Goal: Task Accomplishment & Management: Use online tool/utility

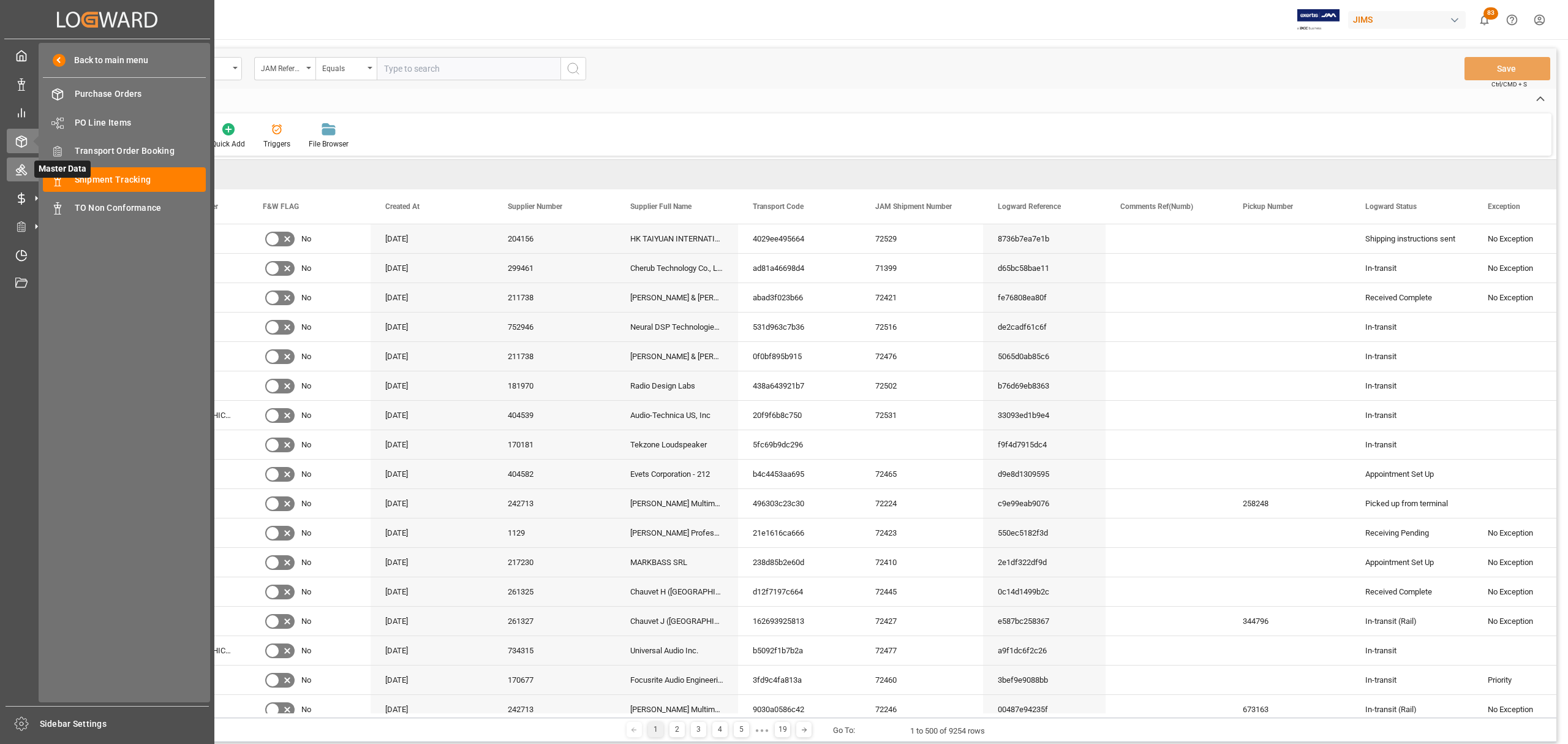
click at [22, 170] on icon at bounding box center [22, 170] width 12 height 12
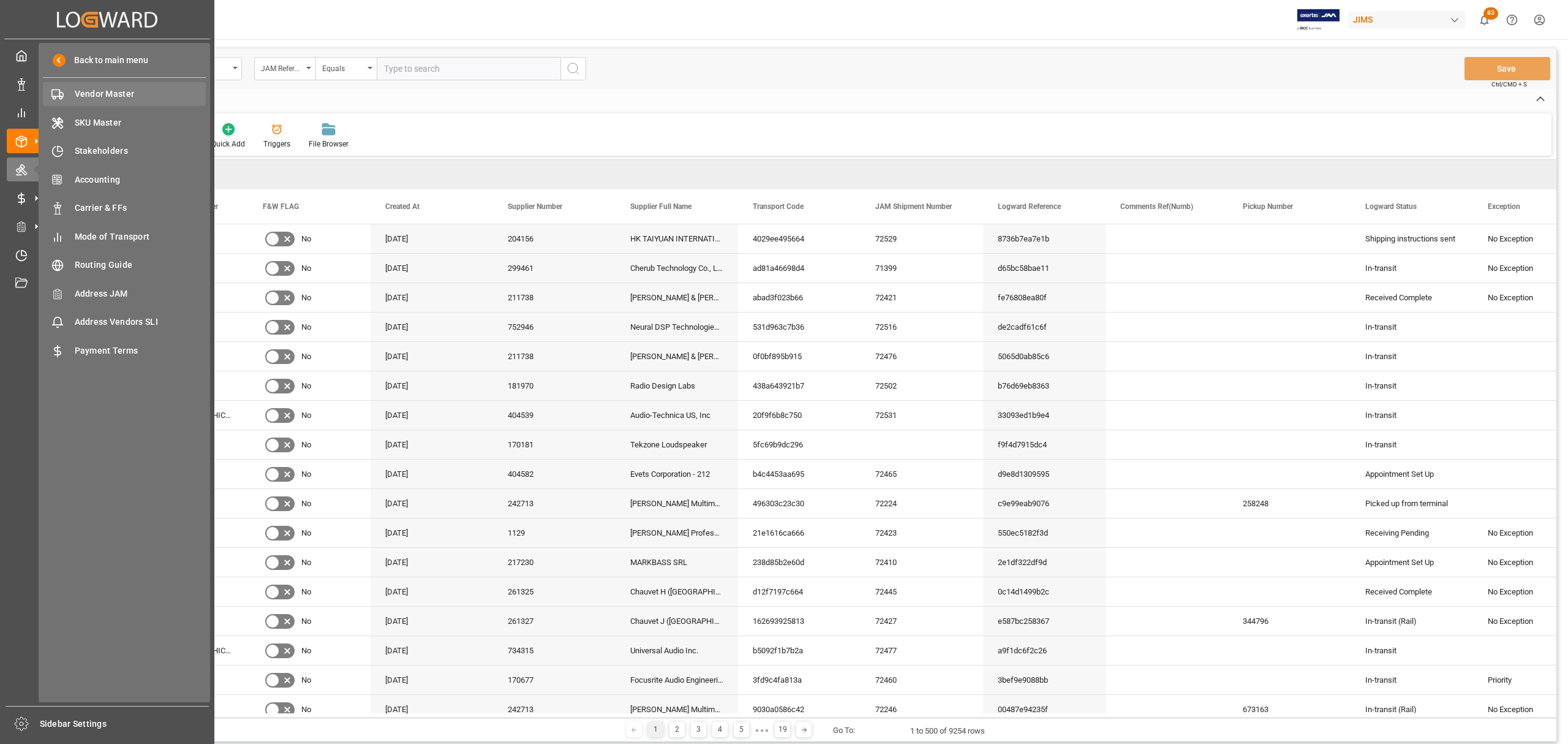
click at [106, 90] on span "Vendor Master" at bounding box center [140, 93] width 131 height 13
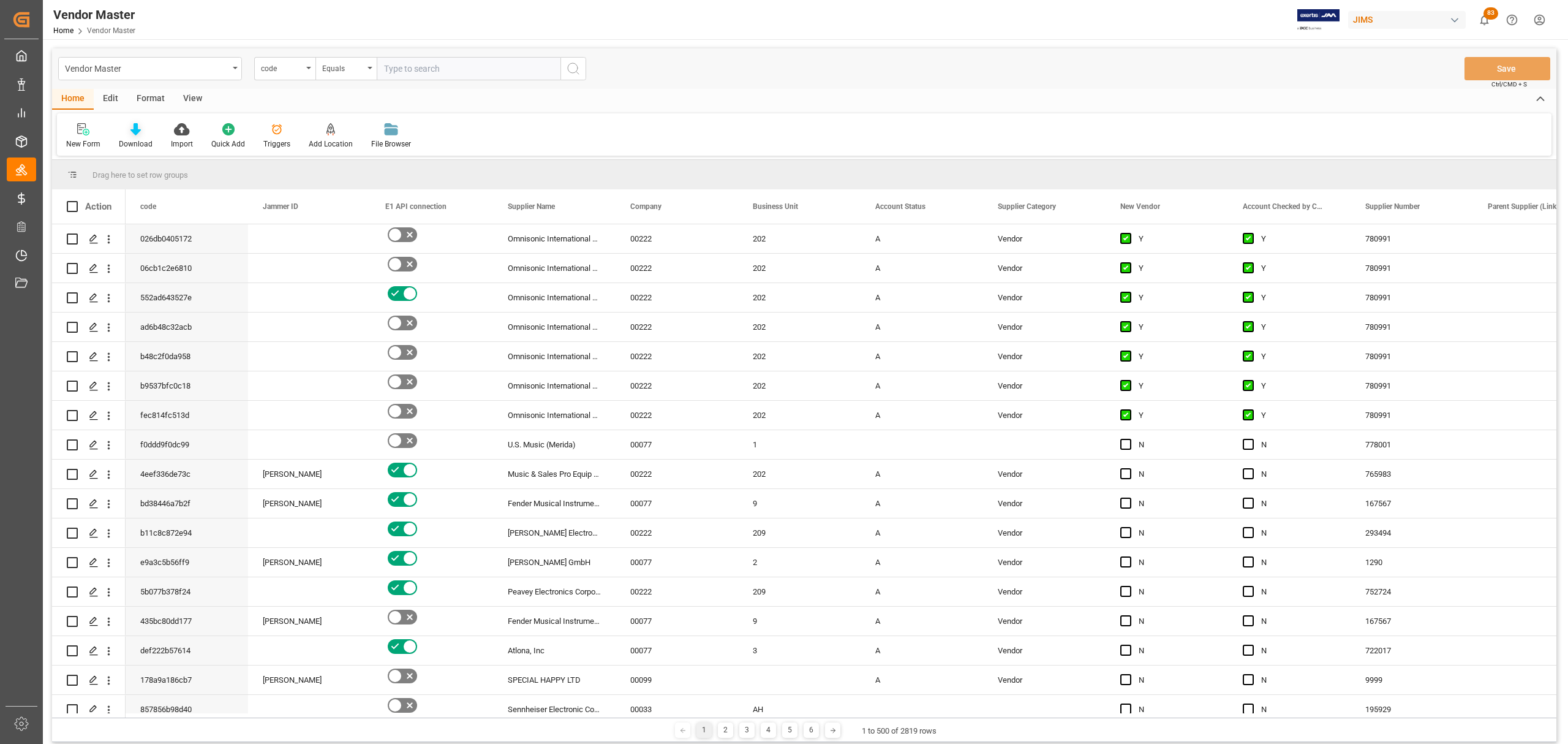
click at [131, 130] on icon at bounding box center [136, 129] width 10 height 12
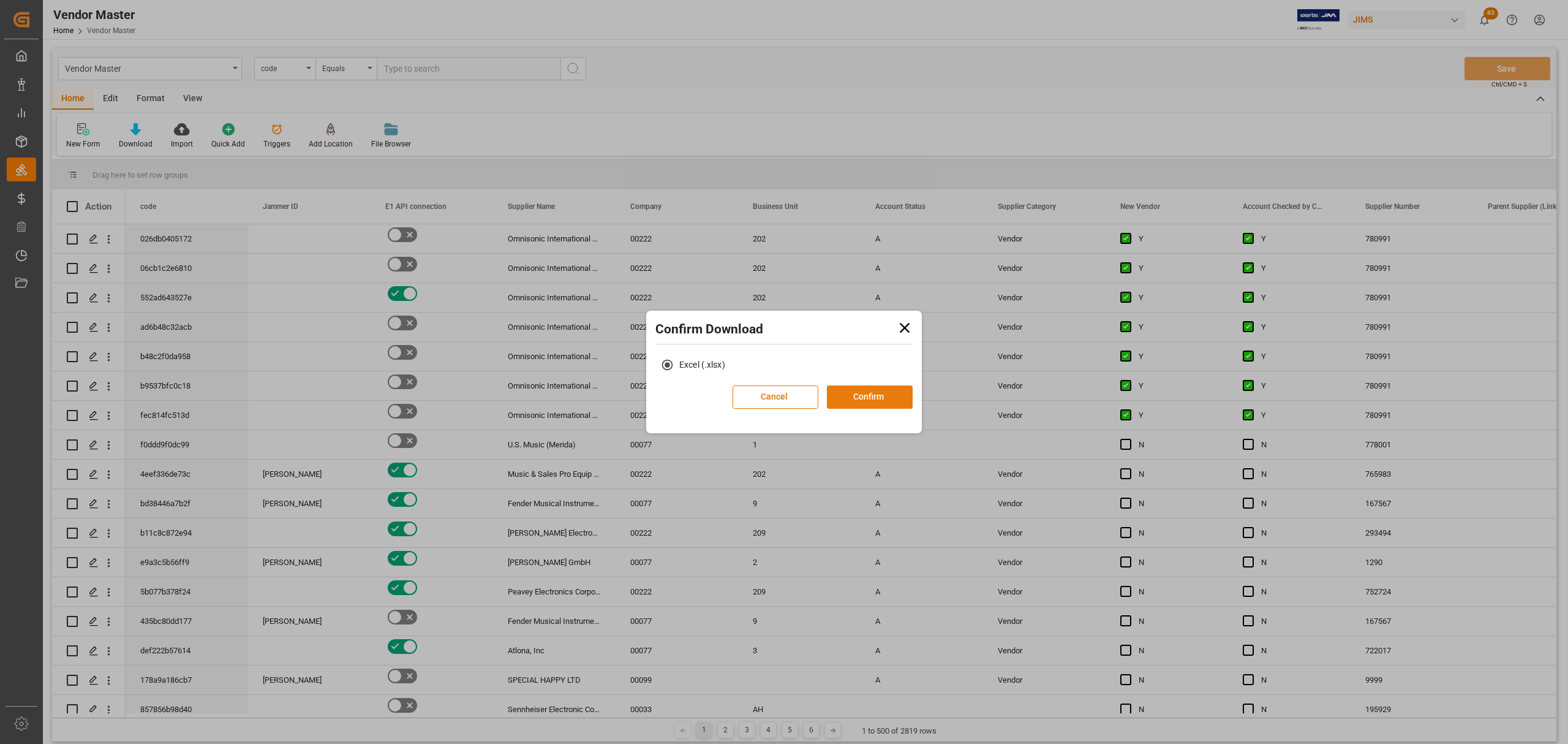
click at [896, 398] on button "Confirm" at bounding box center [870, 397] width 86 height 23
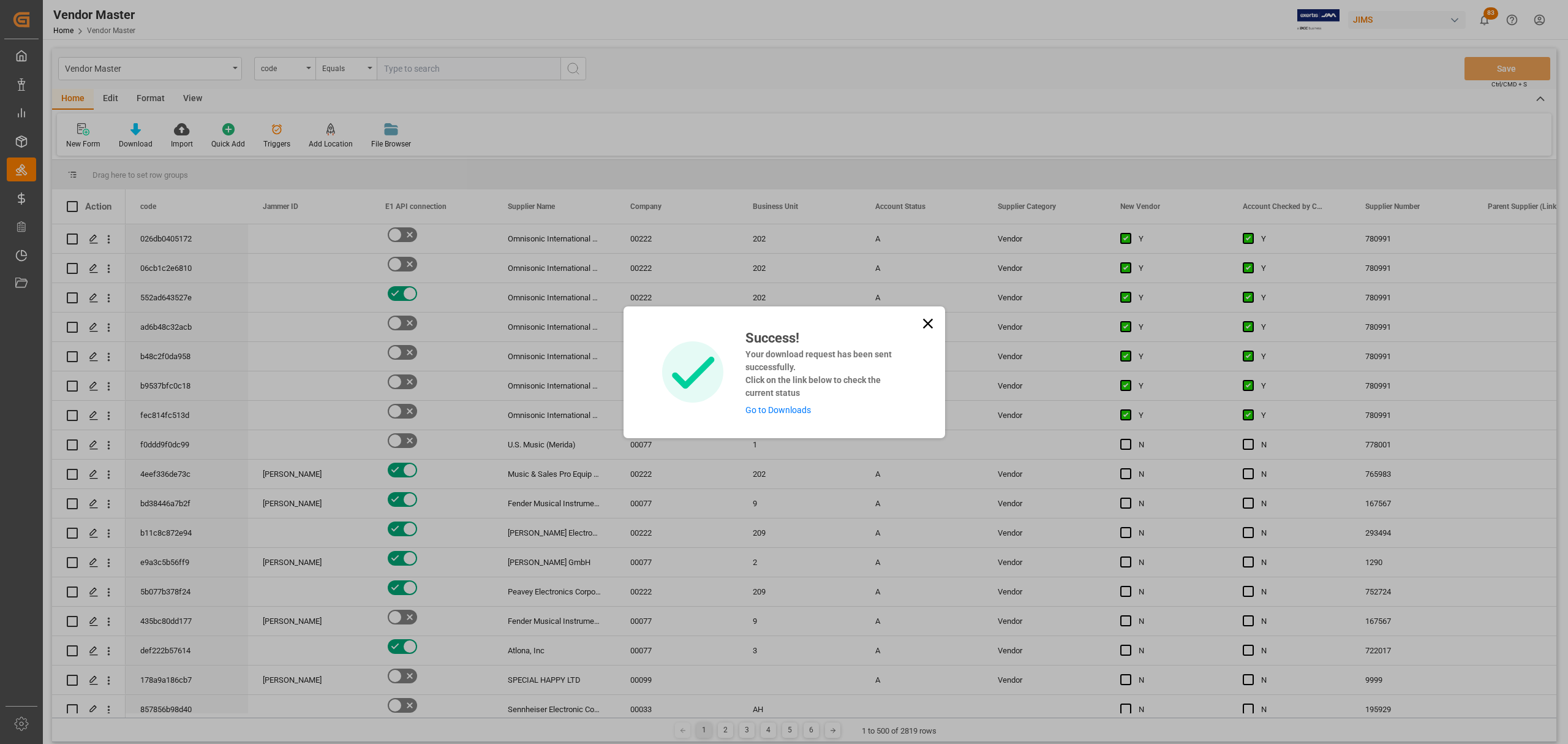
click at [784, 409] on link "Go to Downloads" at bounding box center [778, 409] width 66 height 10
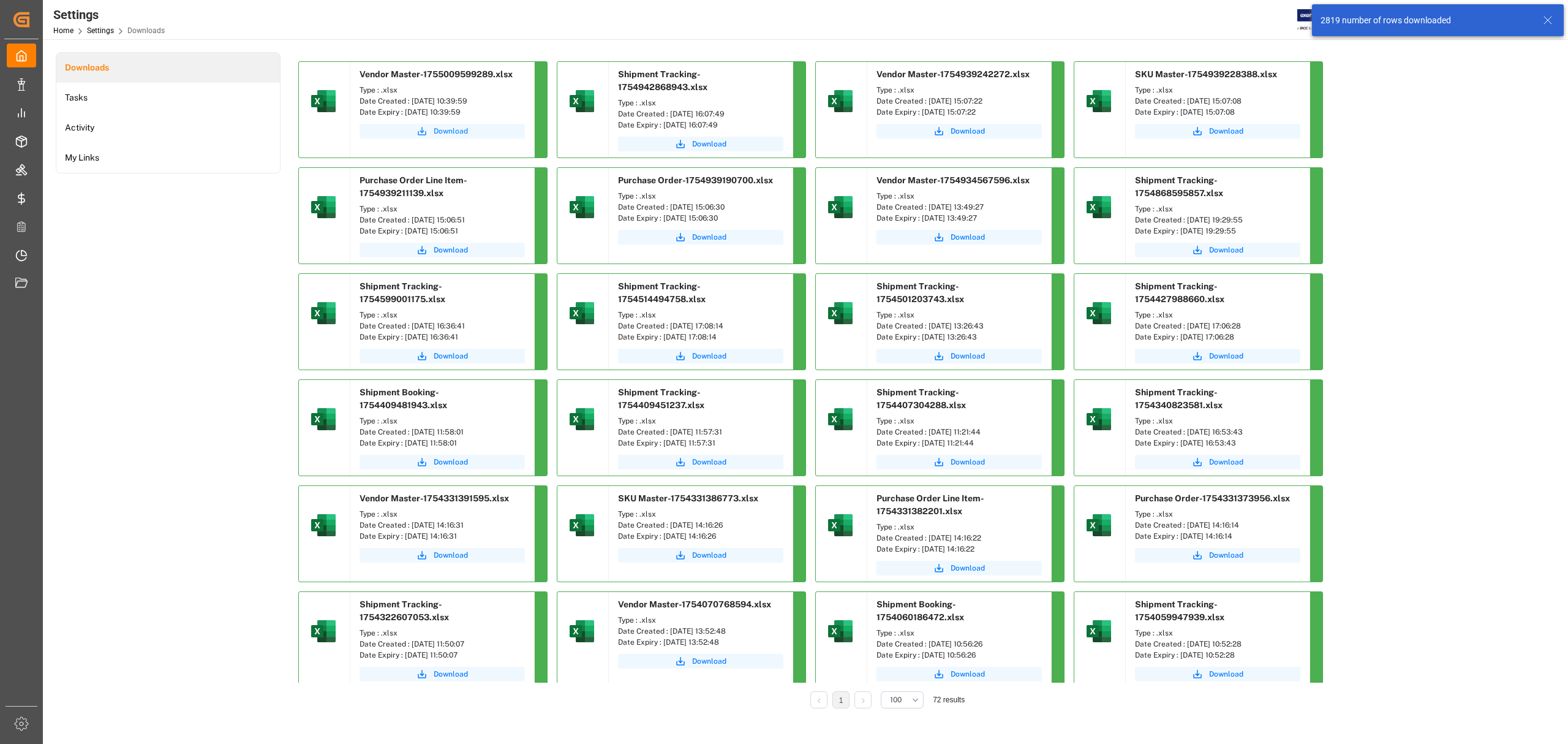
click at [452, 133] on span "Download" at bounding box center [451, 131] width 34 height 11
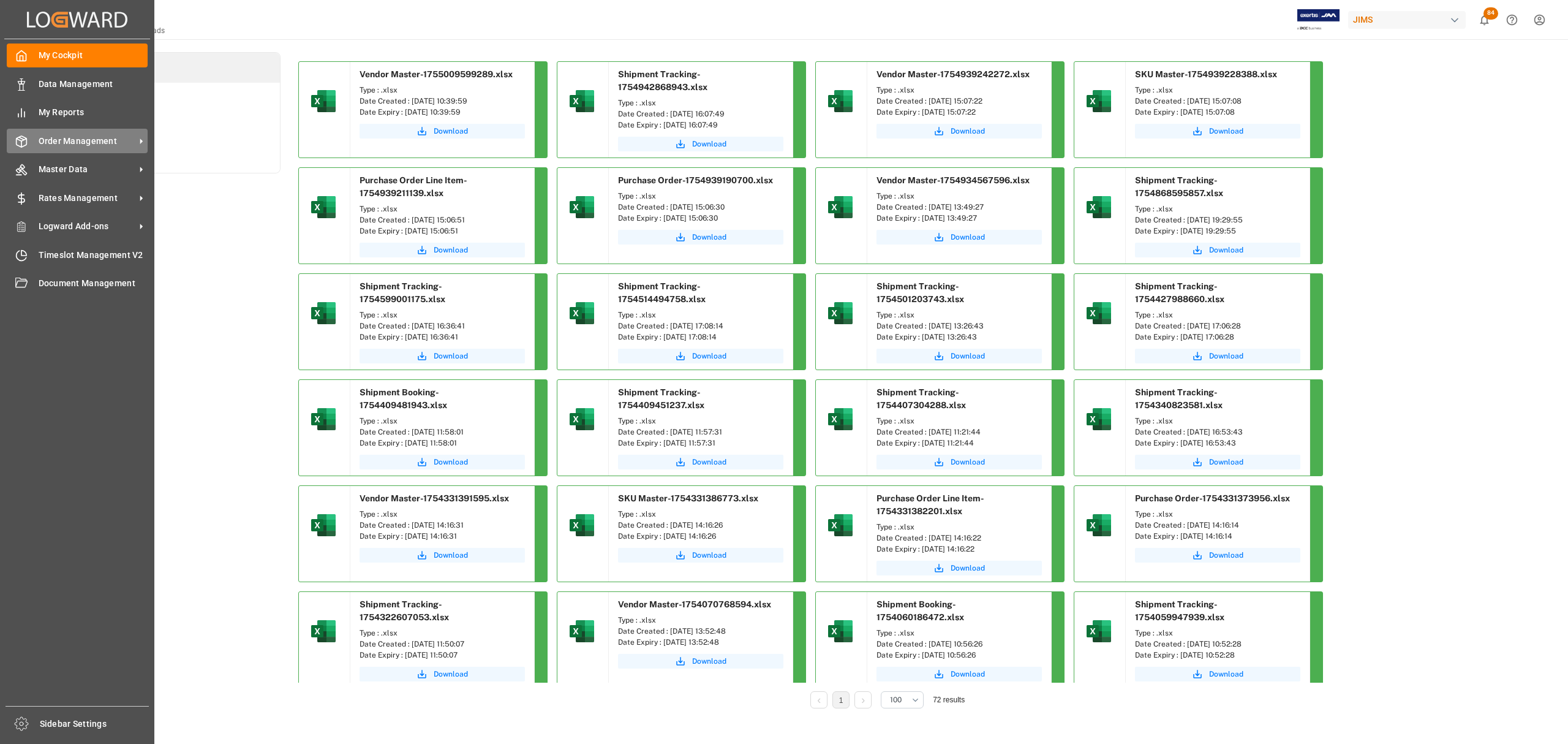
click at [74, 145] on span "Order Management" at bounding box center [87, 140] width 97 height 13
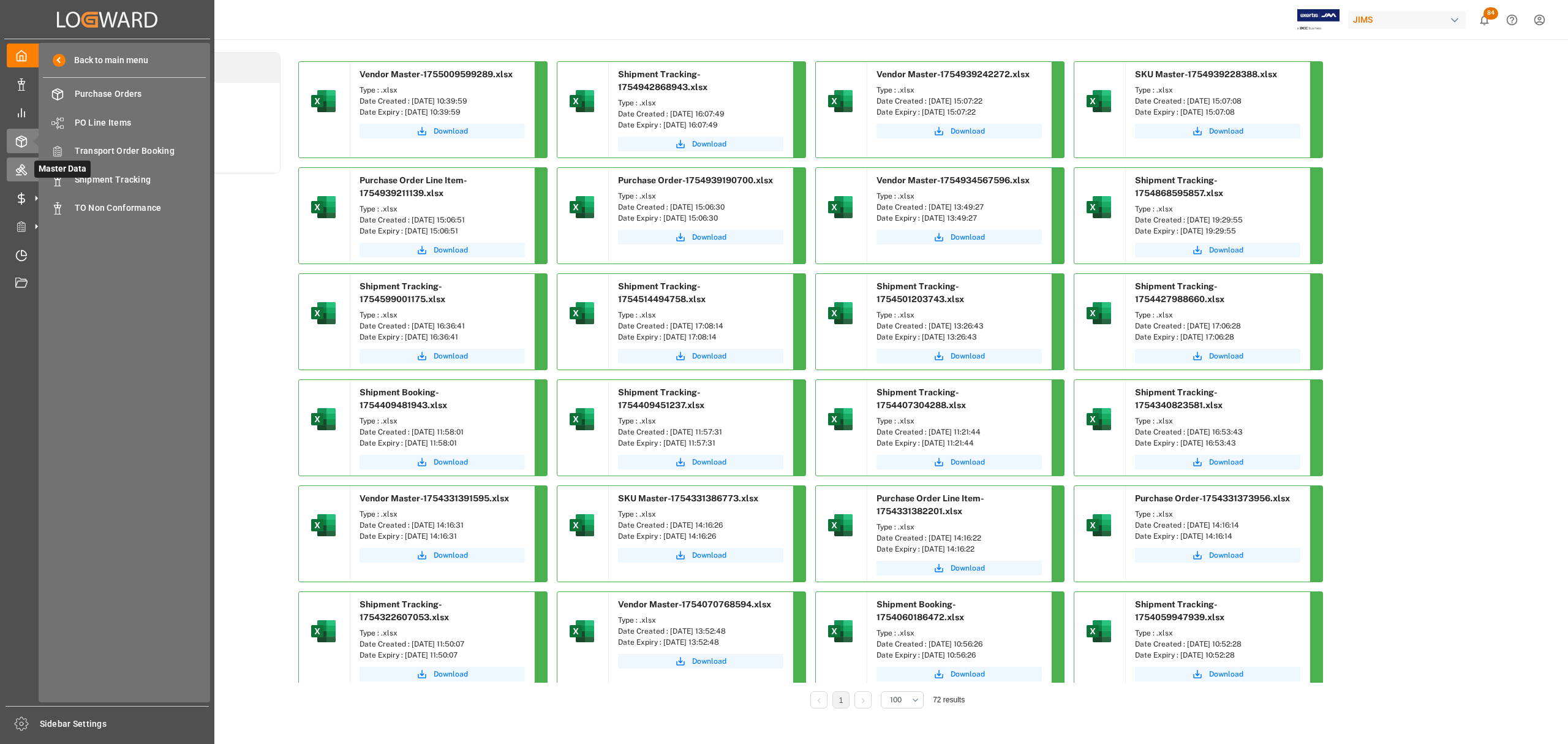
click at [23, 165] on icon at bounding box center [21, 170] width 11 height 11
click at [89, 93] on span "Vendor Master" at bounding box center [140, 93] width 131 height 13
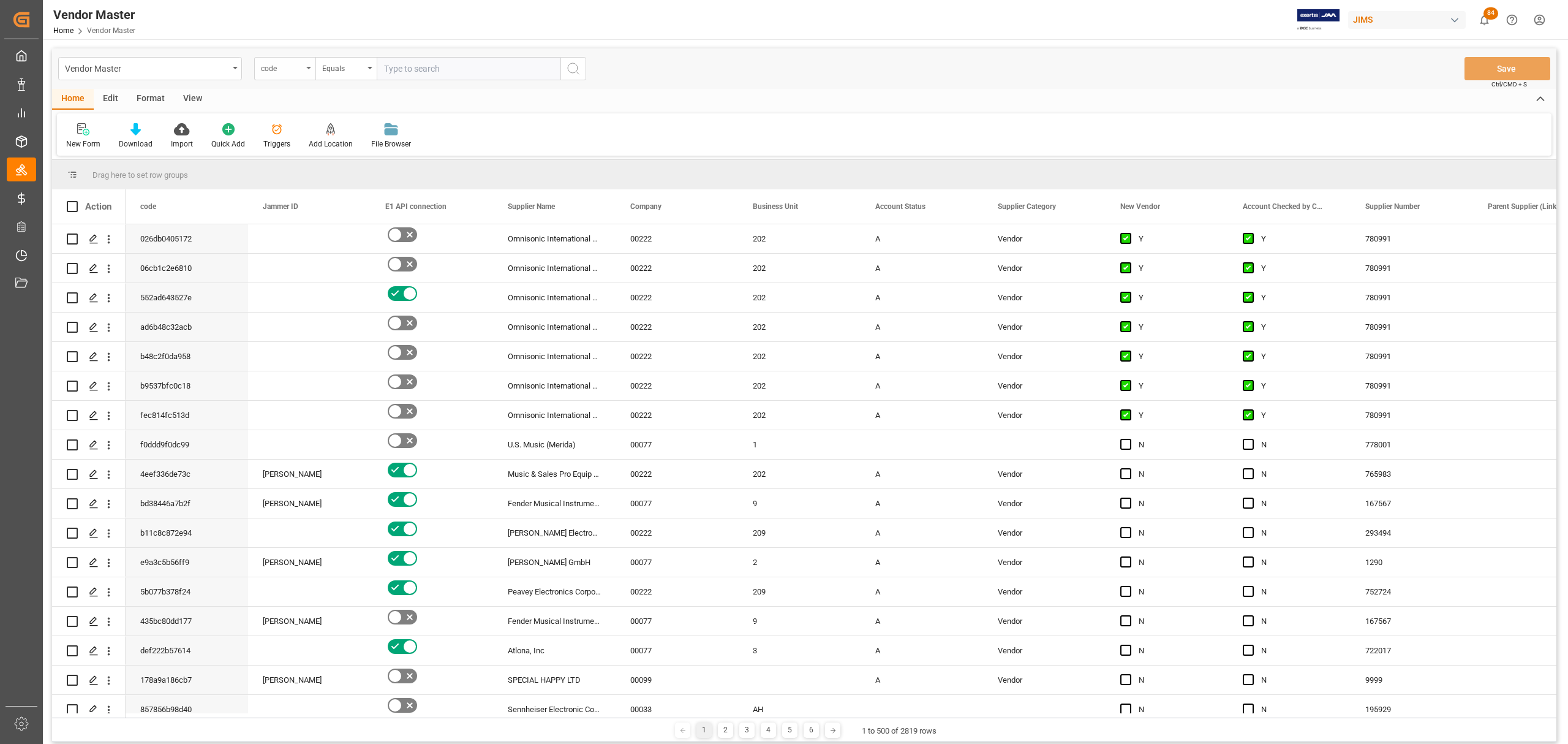
click at [309, 72] on div "code" at bounding box center [285, 68] width 61 height 23
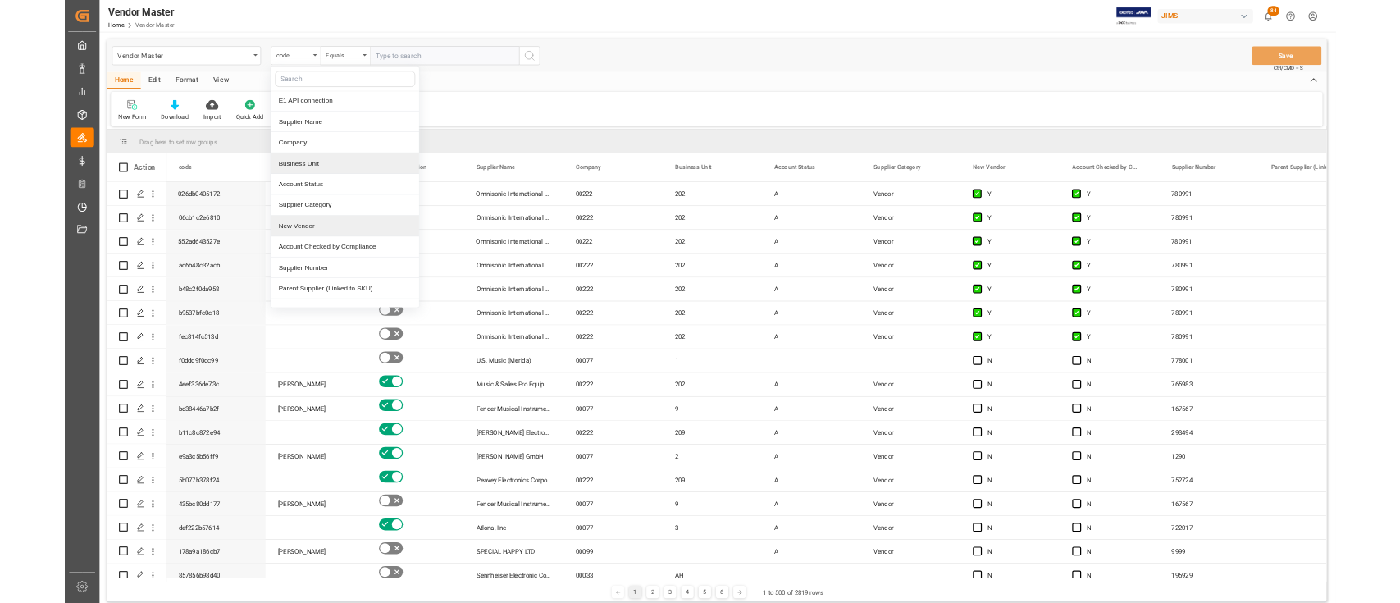
scroll to position [109, 0]
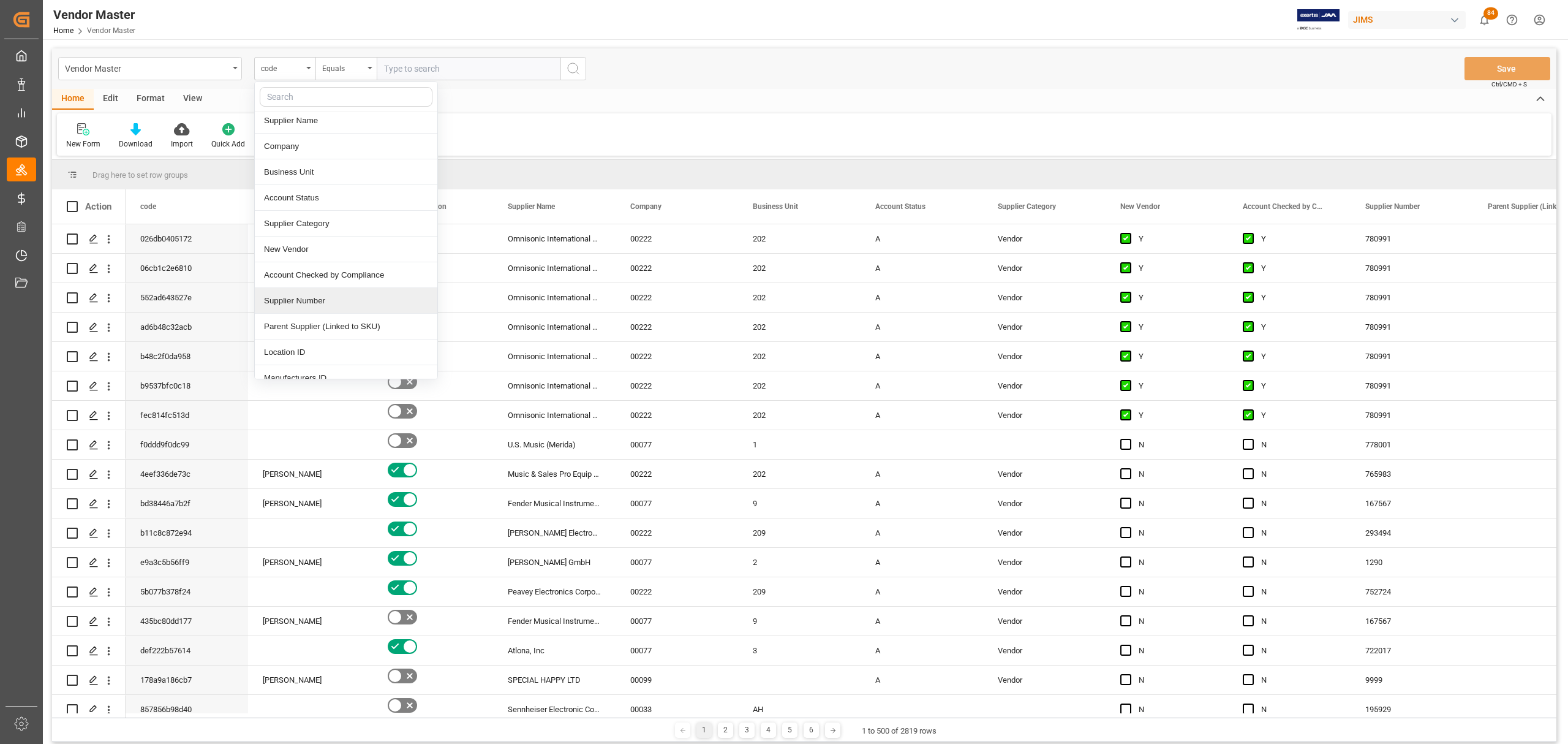
click at [322, 297] on div "Supplier Number" at bounding box center [346, 300] width 182 height 25
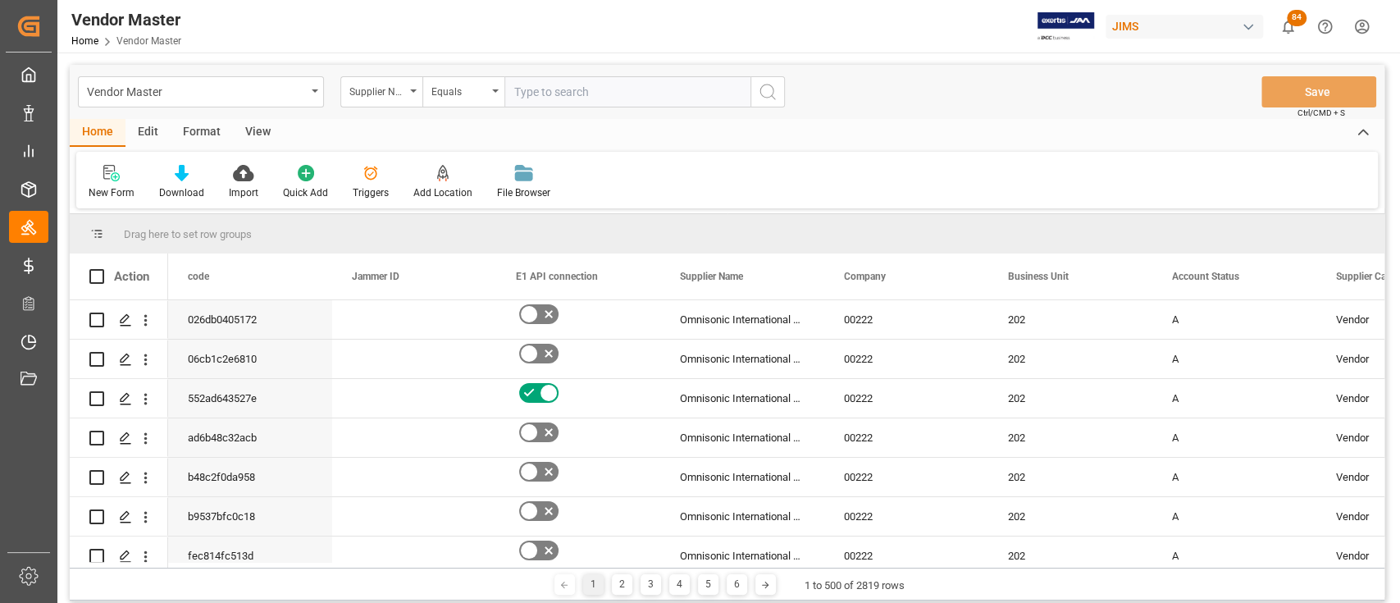
click at [566, 93] on input "text" at bounding box center [627, 91] width 246 height 31
paste input "131479"
type input "131479"
click at [781, 95] on button "search button" at bounding box center [767, 91] width 34 height 31
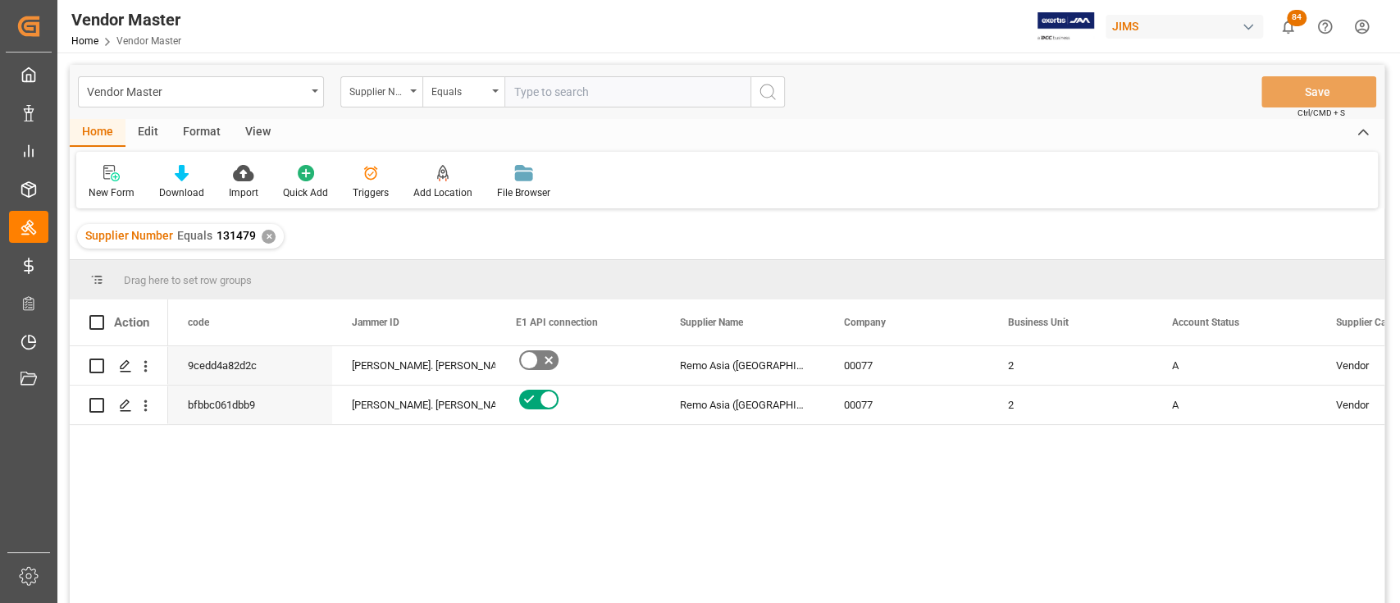
click at [268, 233] on div "✕" at bounding box center [269, 237] width 14 height 14
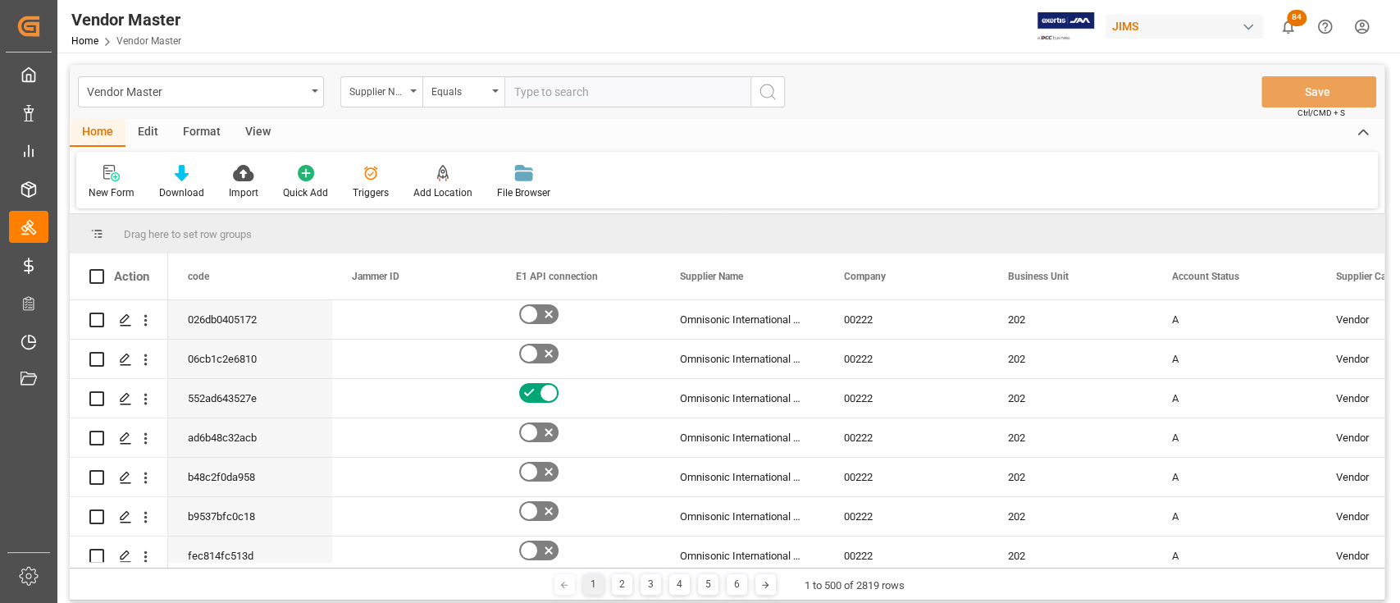
click at [645, 80] on input "text" at bounding box center [627, 91] width 246 height 31
paste input "778797"
type input "778797"
click at [773, 93] on icon "search button" at bounding box center [768, 92] width 20 height 20
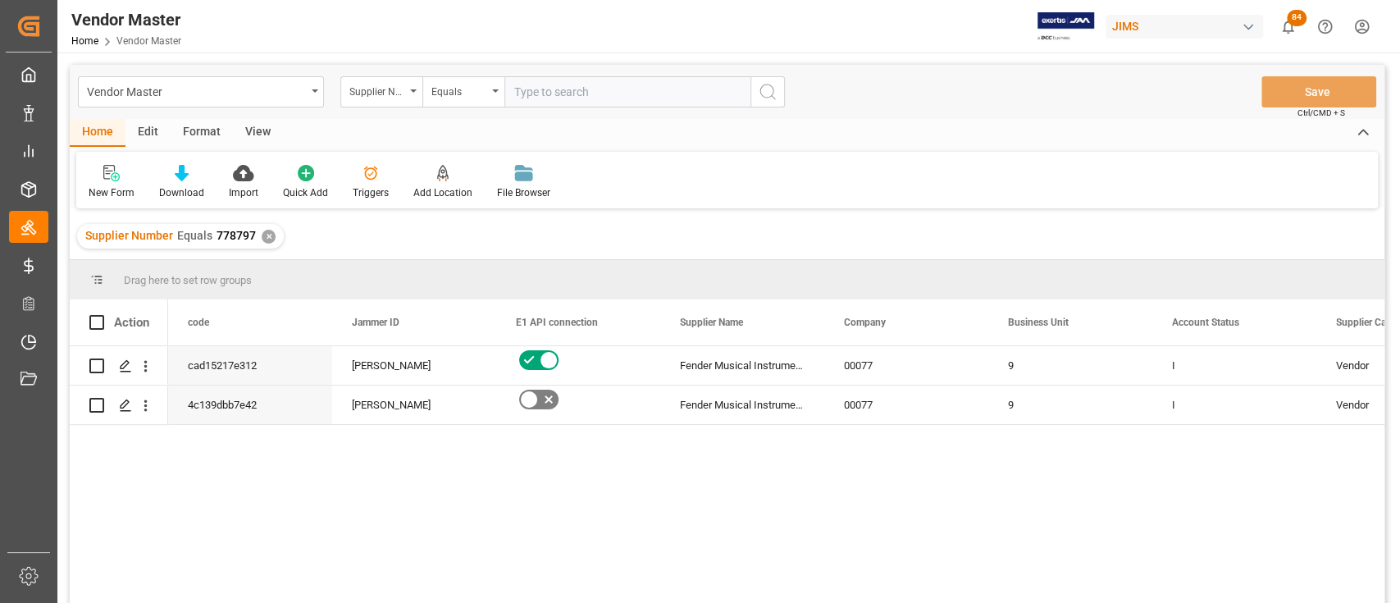
click at [262, 238] on div "✕" at bounding box center [269, 237] width 14 height 14
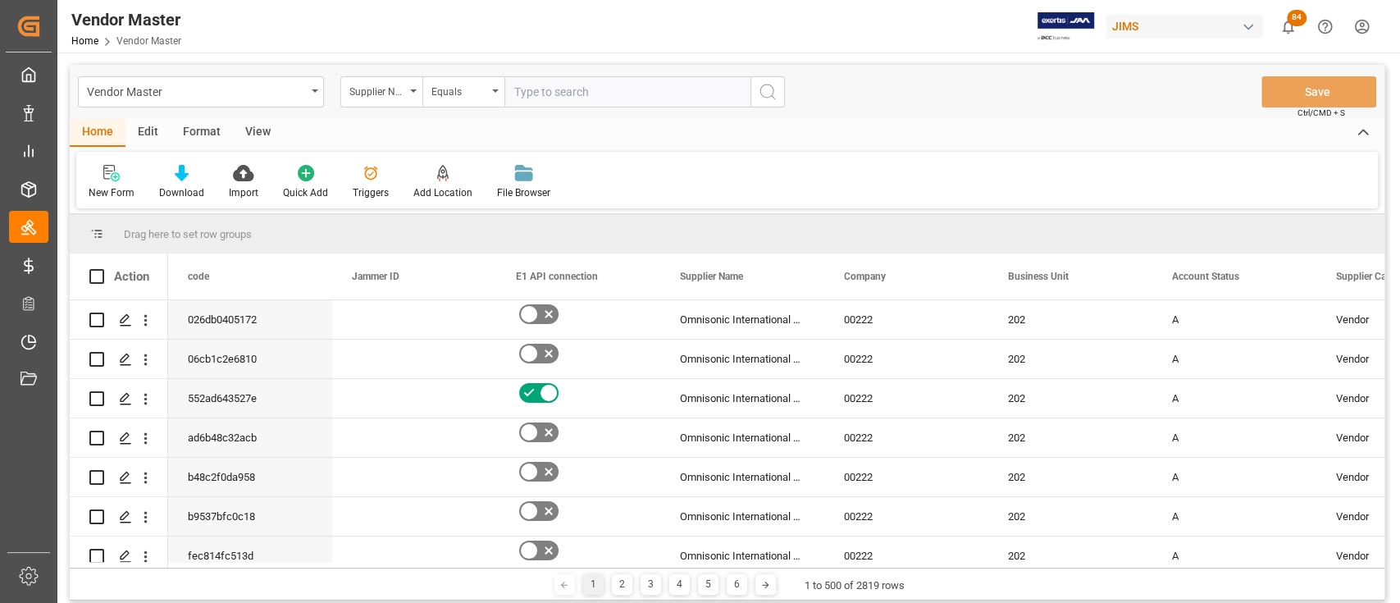
click at [663, 98] on input "text" at bounding box center [627, 91] width 246 height 31
paste input "780295"
type input "780295"
click at [777, 93] on button "search button" at bounding box center [767, 91] width 34 height 31
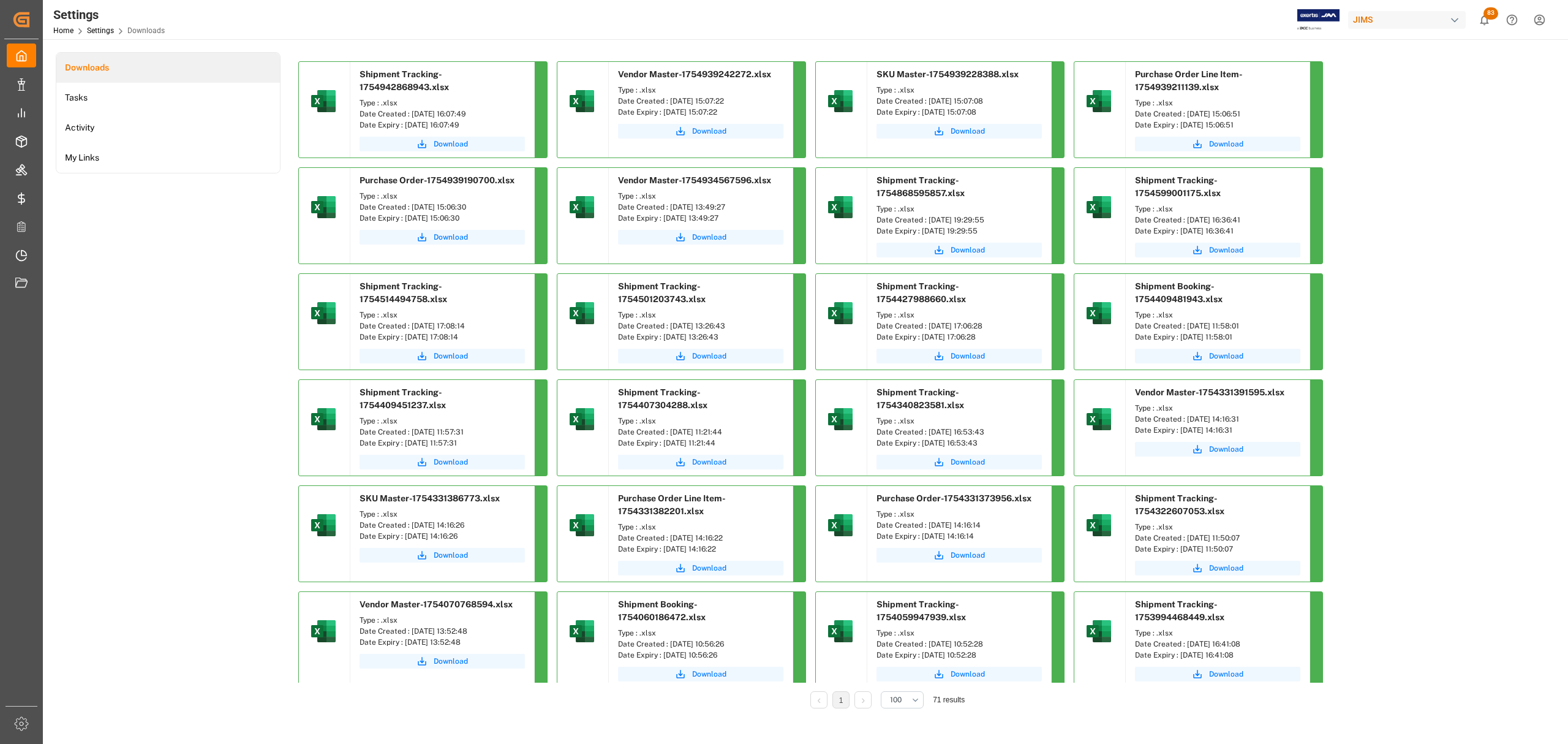
click at [230, 301] on div "Downloads Tasks Activity My Links" at bounding box center [168, 388] width 225 height 673
